Goal: Information Seeking & Learning: Learn about a topic

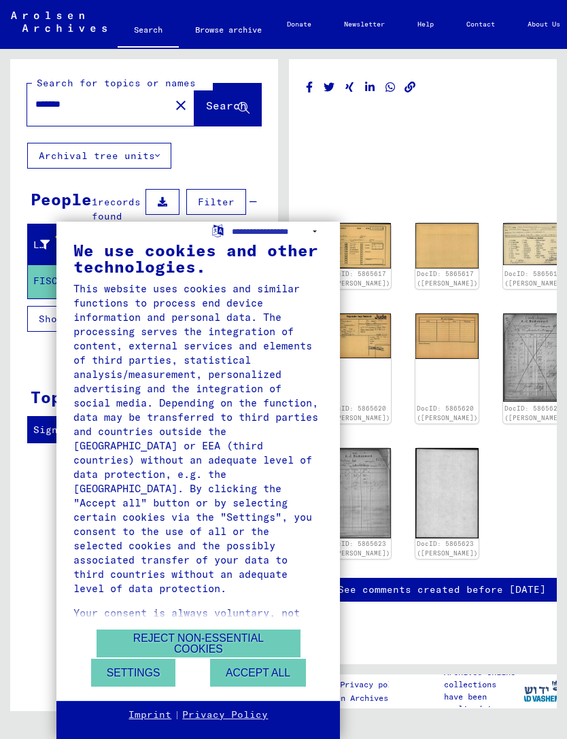
click at [281, 669] on button "Accept all" at bounding box center [258, 673] width 96 height 28
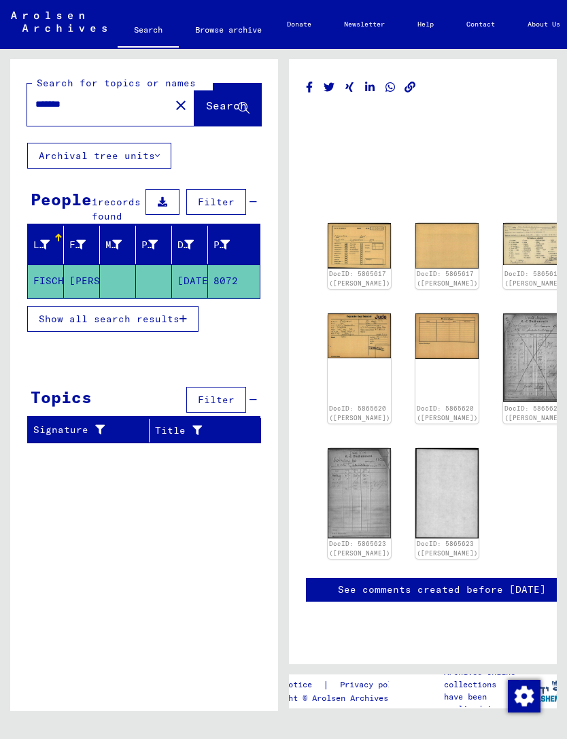
click at [354, 269] on div "DocID: 5865617 ([PERSON_NAME])" at bounding box center [359, 279] width 63 height 20
click at [364, 243] on img at bounding box center [359, 246] width 63 height 46
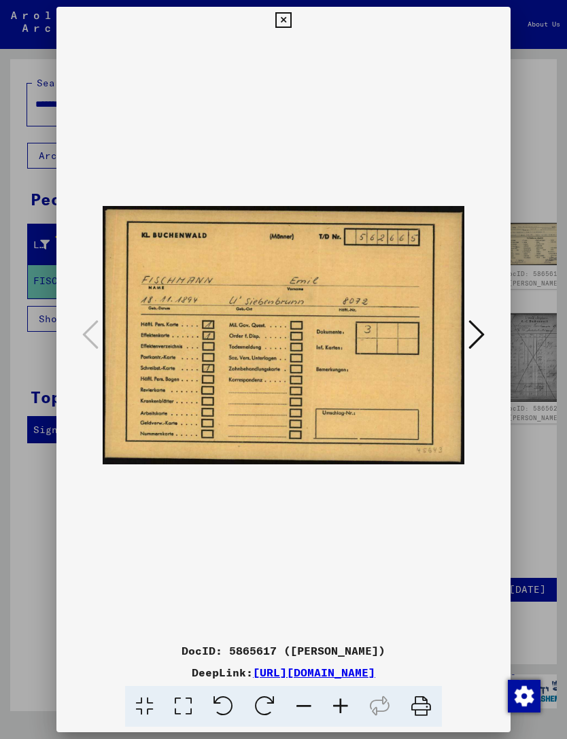
click at [481, 334] on icon at bounding box center [477, 334] width 16 height 33
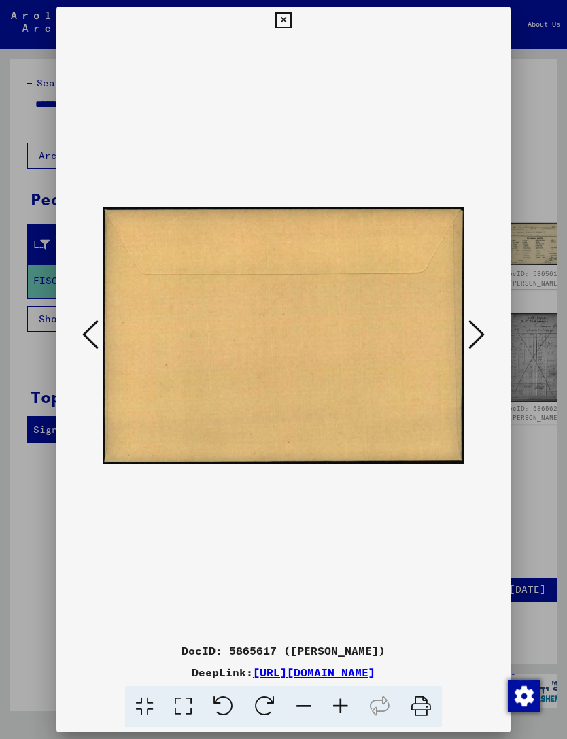
click at [481, 330] on icon at bounding box center [477, 334] width 16 height 33
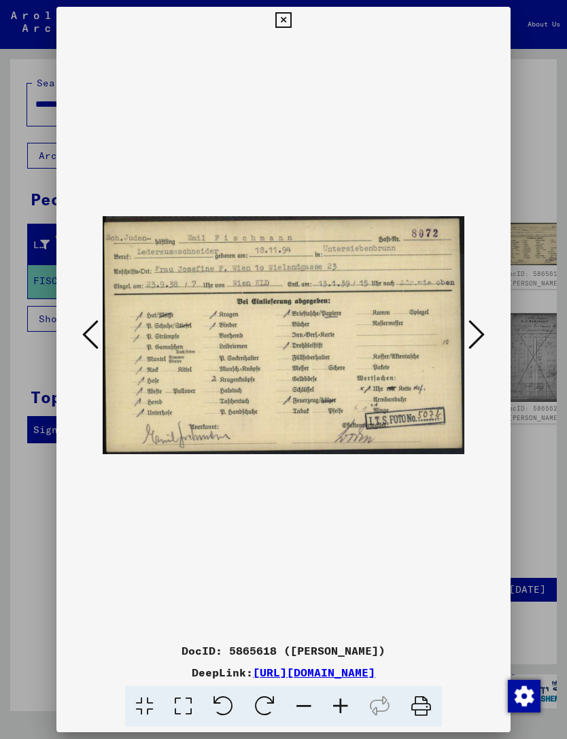
click at [472, 325] on icon at bounding box center [477, 334] width 16 height 33
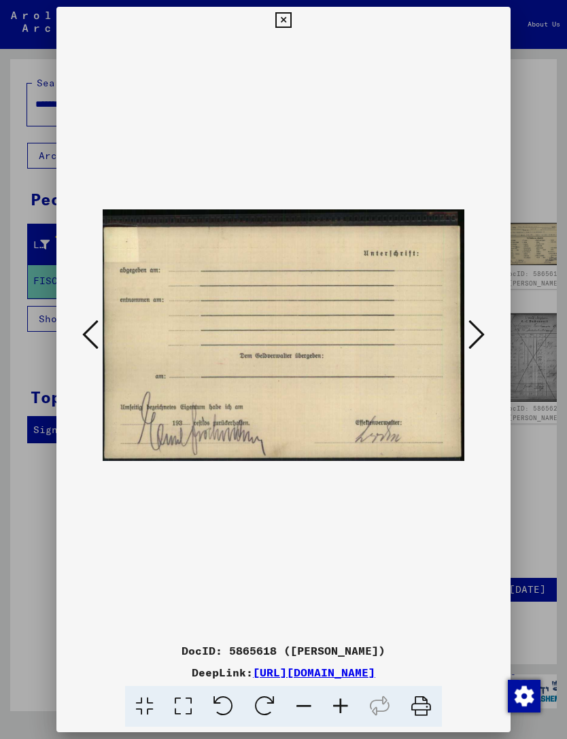
click at [473, 324] on icon at bounding box center [477, 334] width 16 height 33
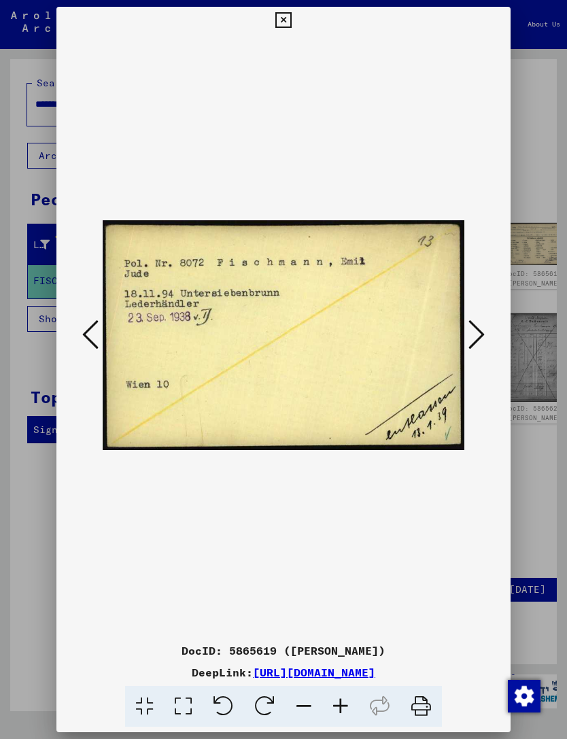
click at [479, 326] on icon at bounding box center [477, 334] width 16 height 33
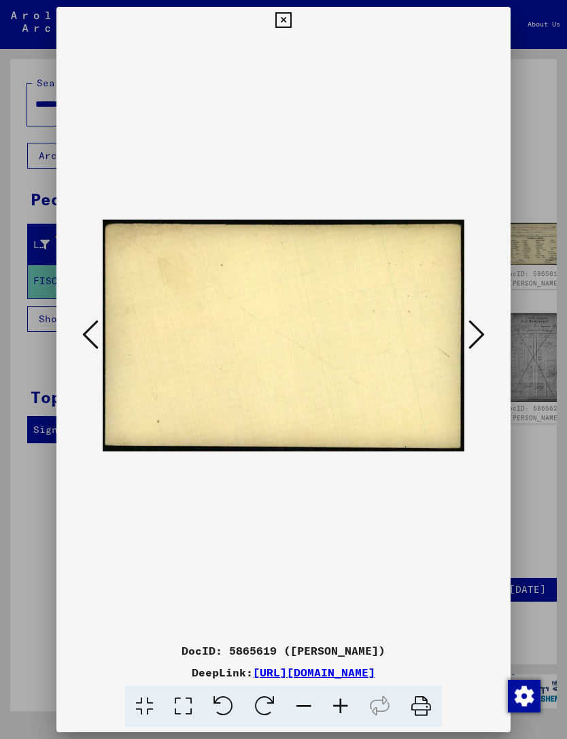
click at [481, 324] on icon at bounding box center [477, 334] width 16 height 33
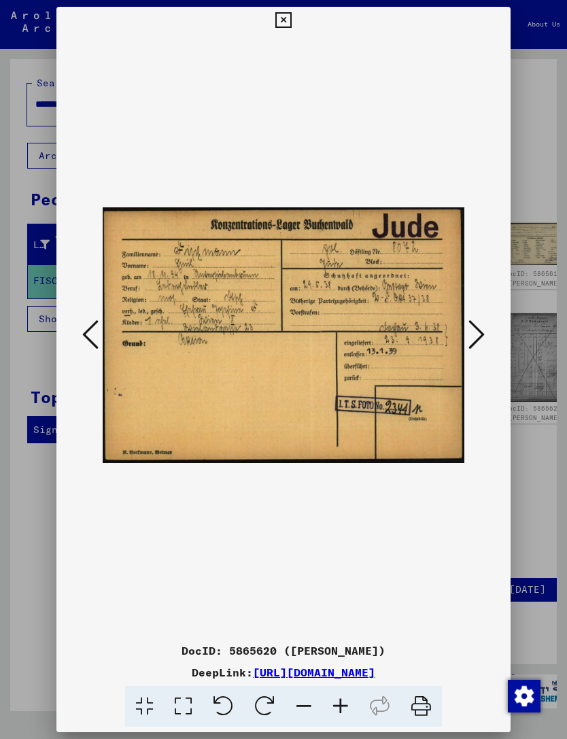
click at [480, 326] on icon at bounding box center [477, 334] width 16 height 33
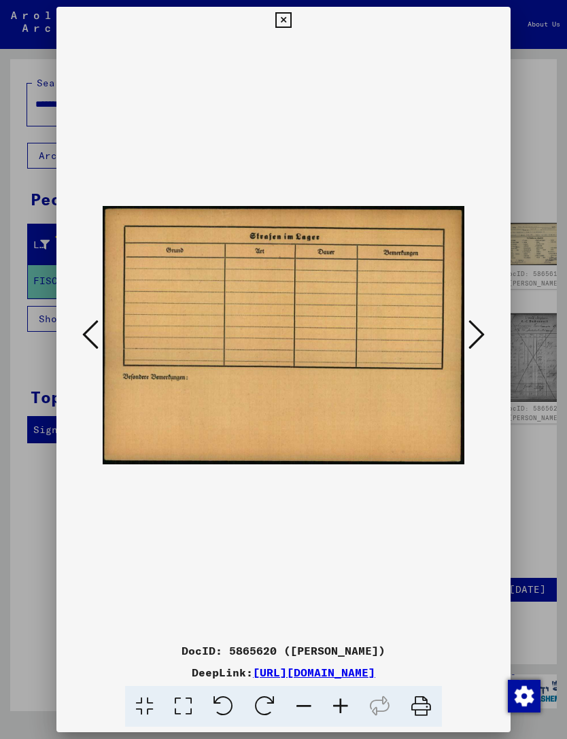
click at [483, 328] on icon at bounding box center [477, 334] width 16 height 33
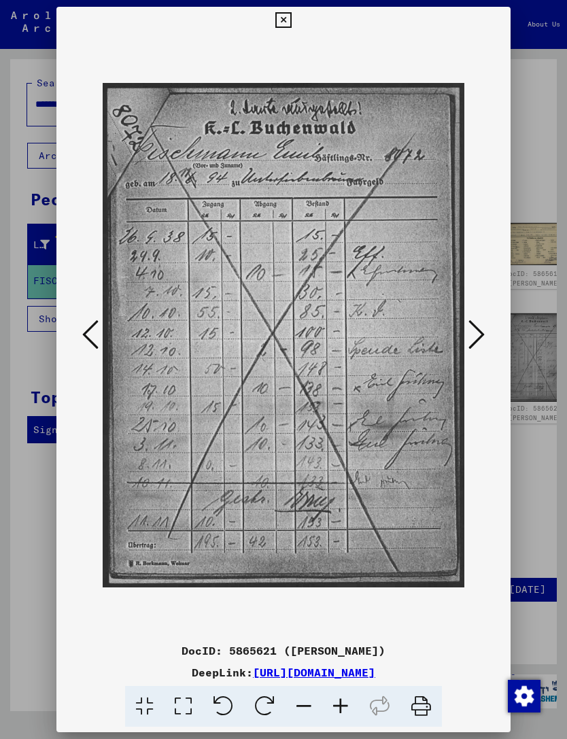
click at [481, 325] on icon at bounding box center [477, 334] width 16 height 33
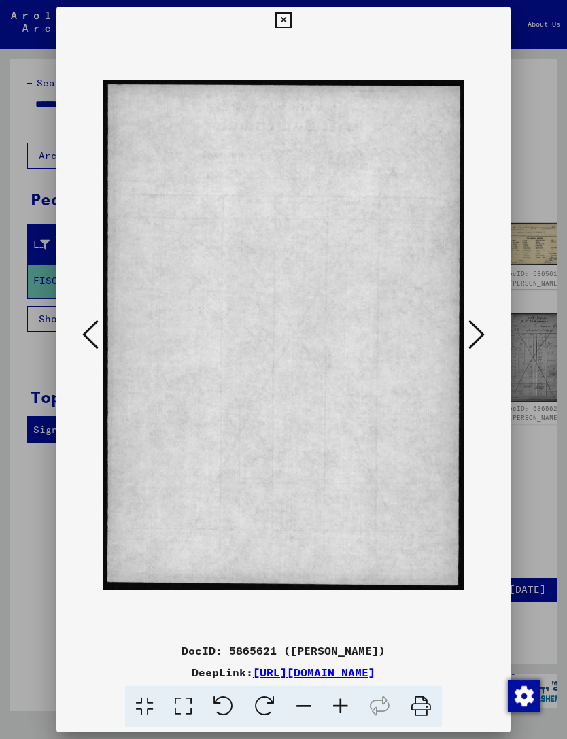
click at [481, 324] on icon at bounding box center [477, 334] width 16 height 33
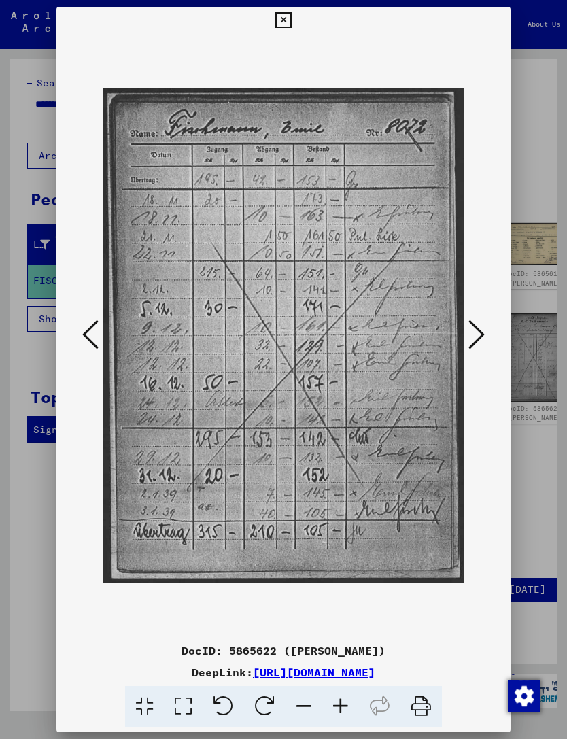
click at [481, 328] on icon at bounding box center [477, 334] width 16 height 33
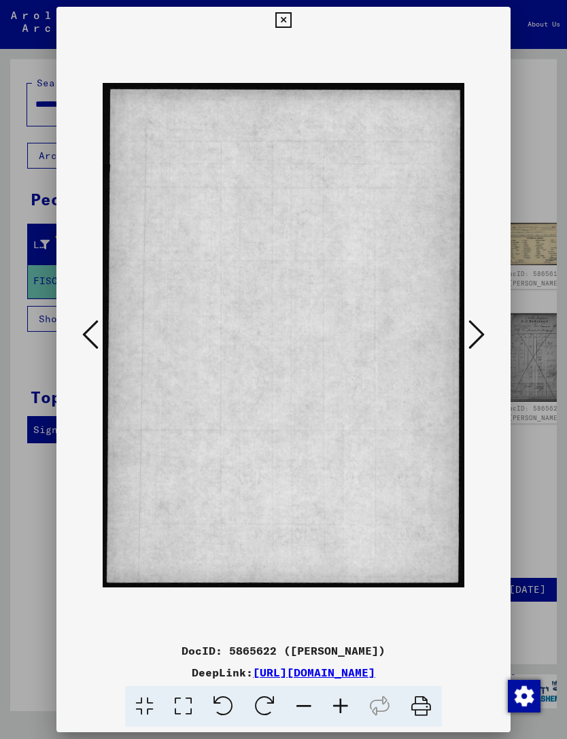
click at [481, 327] on icon at bounding box center [477, 334] width 16 height 33
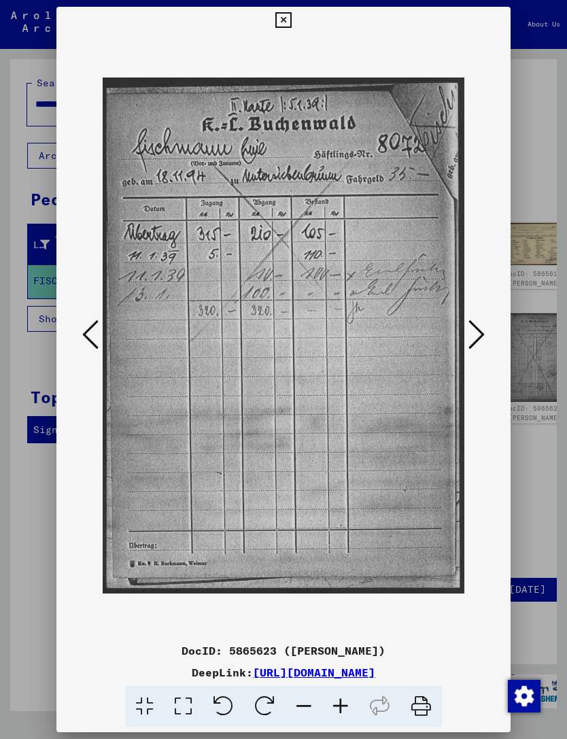
click at [479, 326] on icon at bounding box center [477, 334] width 16 height 33
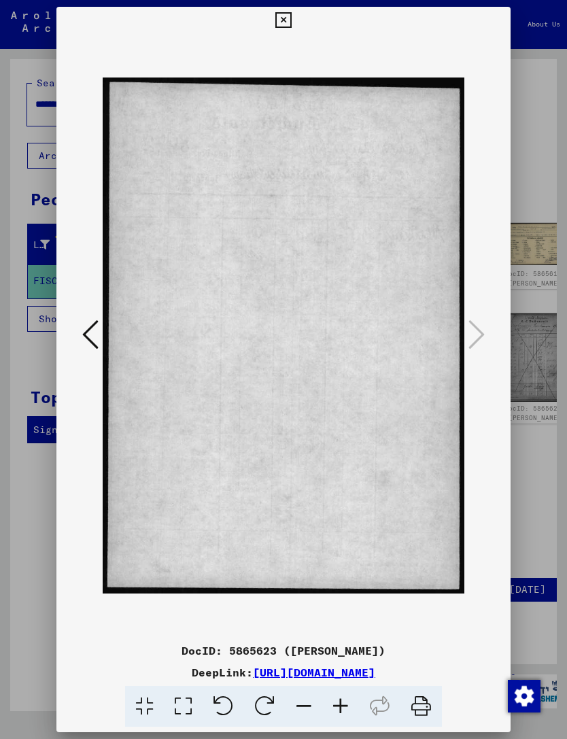
click at [295, 20] on button at bounding box center [283, 20] width 24 height 27
